Goal: Information Seeking & Learning: Learn about a topic

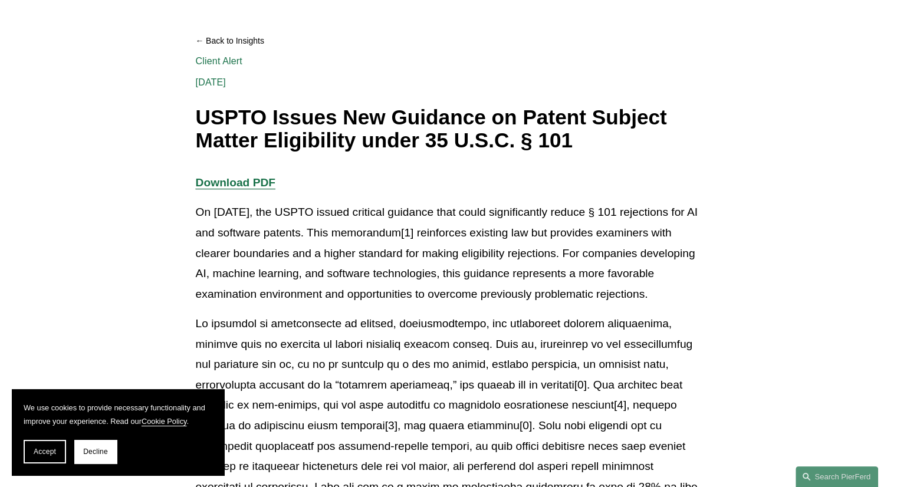
scroll to position [123, 0]
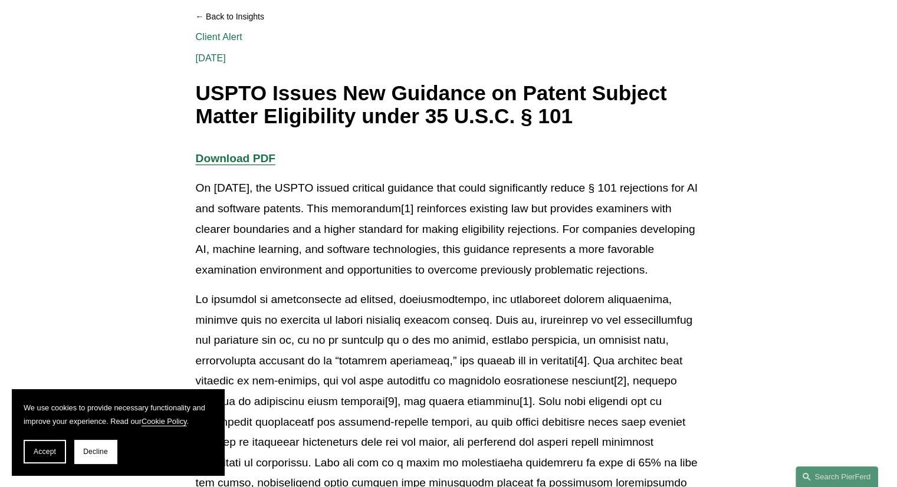
scroll to position [146, 0]
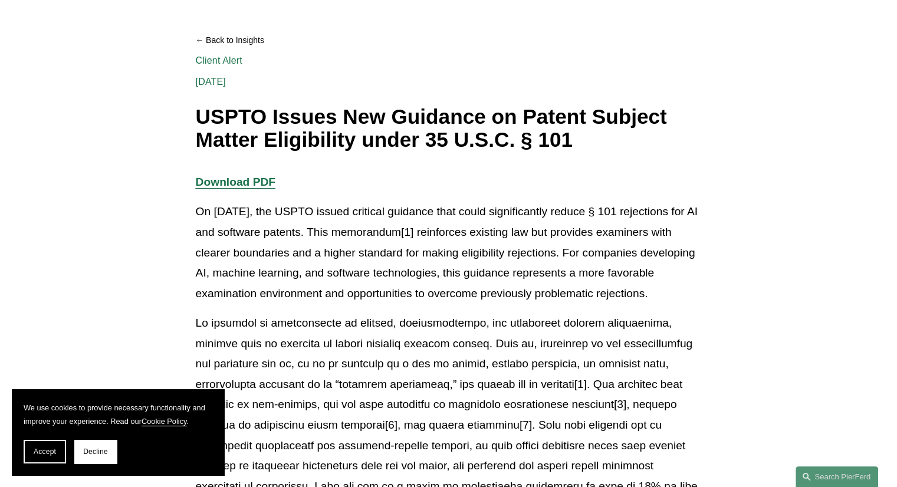
scroll to position [124, 0]
